Goal: Task Accomplishment & Management: Manage account settings

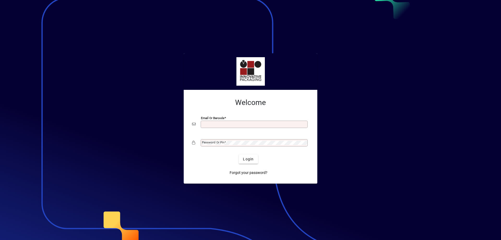
click at [209, 123] on input "Email or Barcode" at bounding box center [254, 124] width 105 height 4
type input "**********"
click at [224, 144] on span at bounding box center [225, 142] width 2 height 4
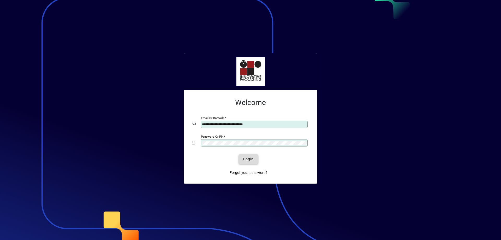
click at [247, 157] on span "Login" at bounding box center [248, 158] width 11 height 5
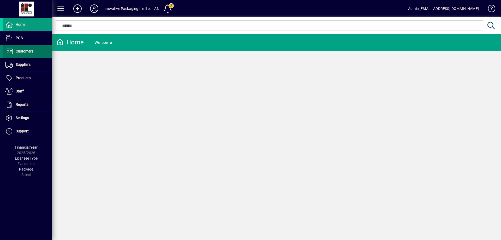
click at [26, 52] on span "Customers" at bounding box center [25, 51] width 18 height 4
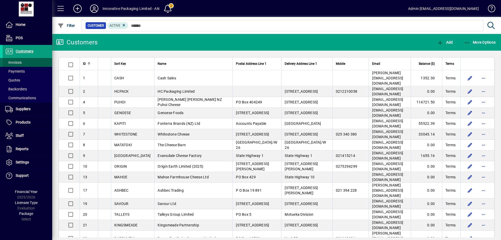
click at [20, 63] on span "Invoices" at bounding box center [13, 62] width 16 height 4
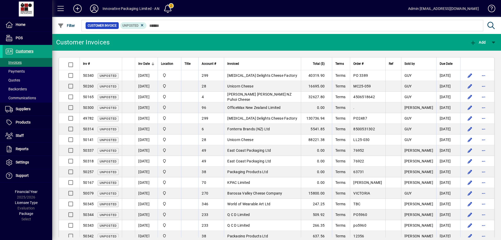
click at [150, 63] on div "Inv Date" at bounding box center [146, 64] width 16 height 6
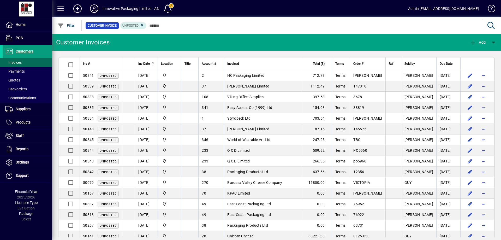
click at [95, 6] on icon at bounding box center [94, 8] width 10 height 8
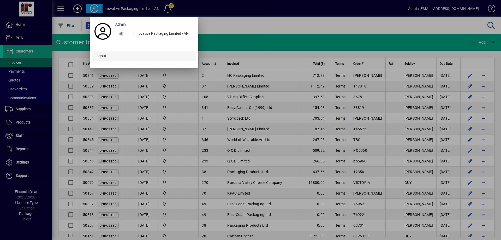
click at [101, 55] on span "Logout" at bounding box center [100, 55] width 12 height 5
